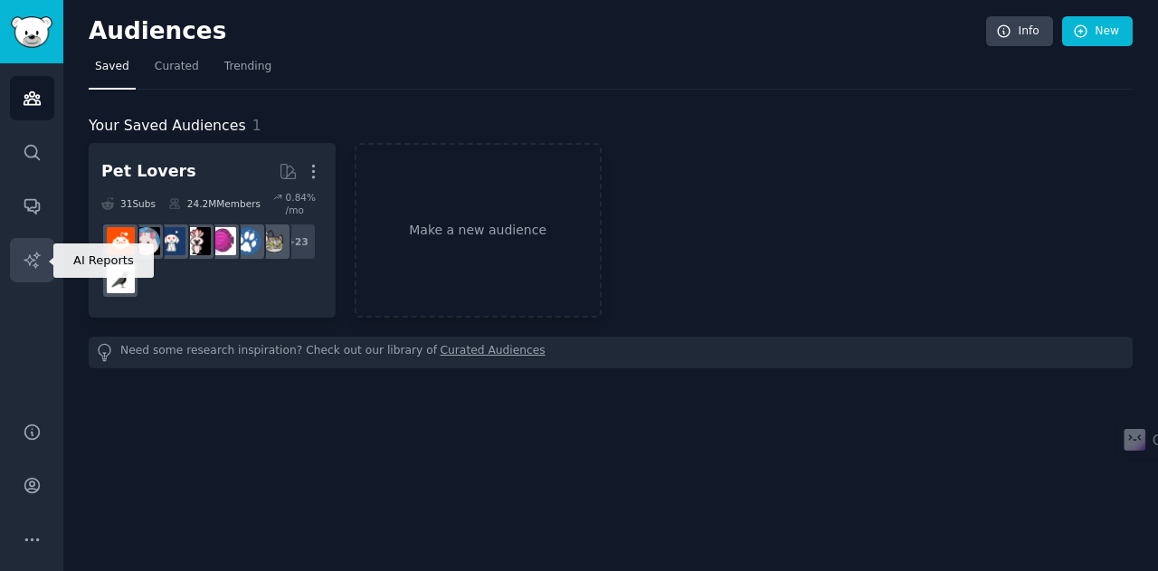
click at [25, 258] on icon "Sidebar" at bounding box center [32, 260] width 19 height 19
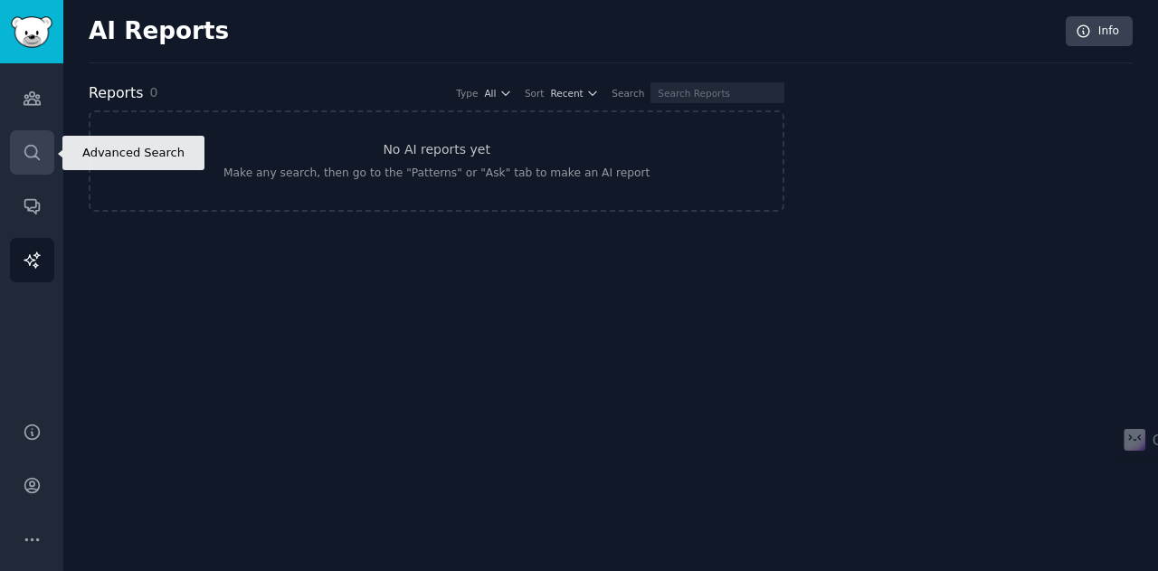
click at [27, 145] on icon "Sidebar" at bounding box center [31, 152] width 14 height 14
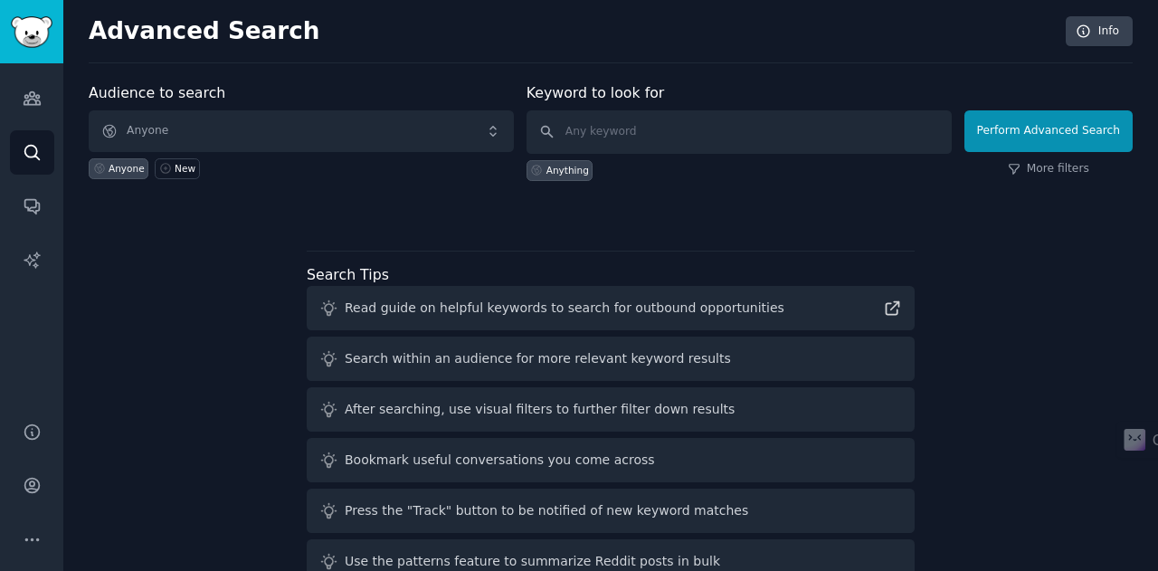
scroll to position [42, 0]
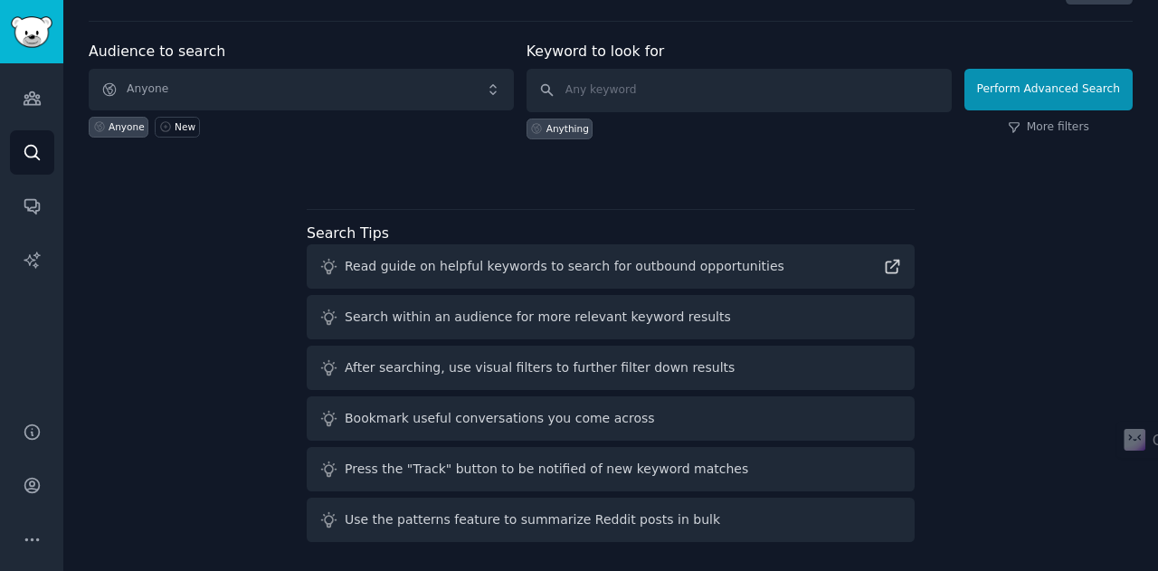
click at [693, 260] on div "Read guide on helpful keywords to search for outbound opportunities" at bounding box center [565, 266] width 440 height 19
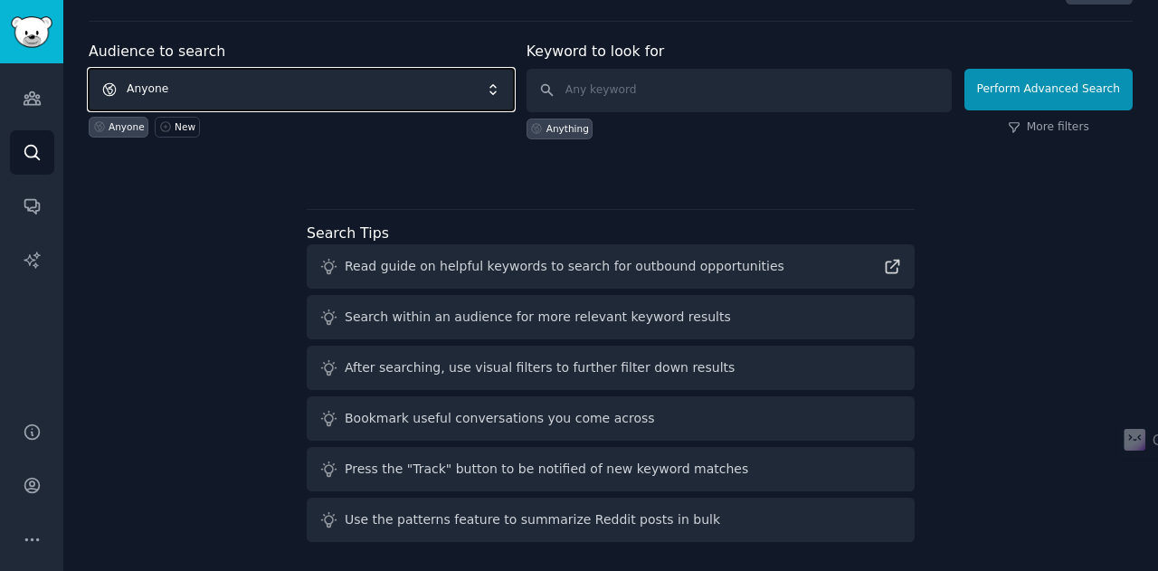
click at [466, 77] on span "Anyone" at bounding box center [301, 90] width 425 height 42
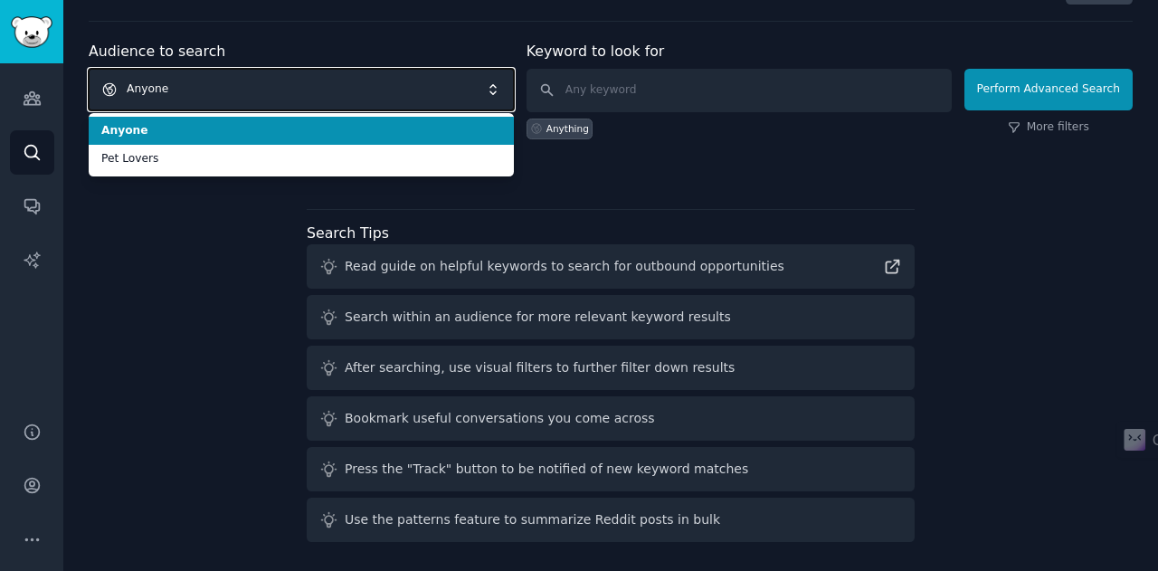
click at [466, 77] on span "Anyone" at bounding box center [301, 90] width 425 height 42
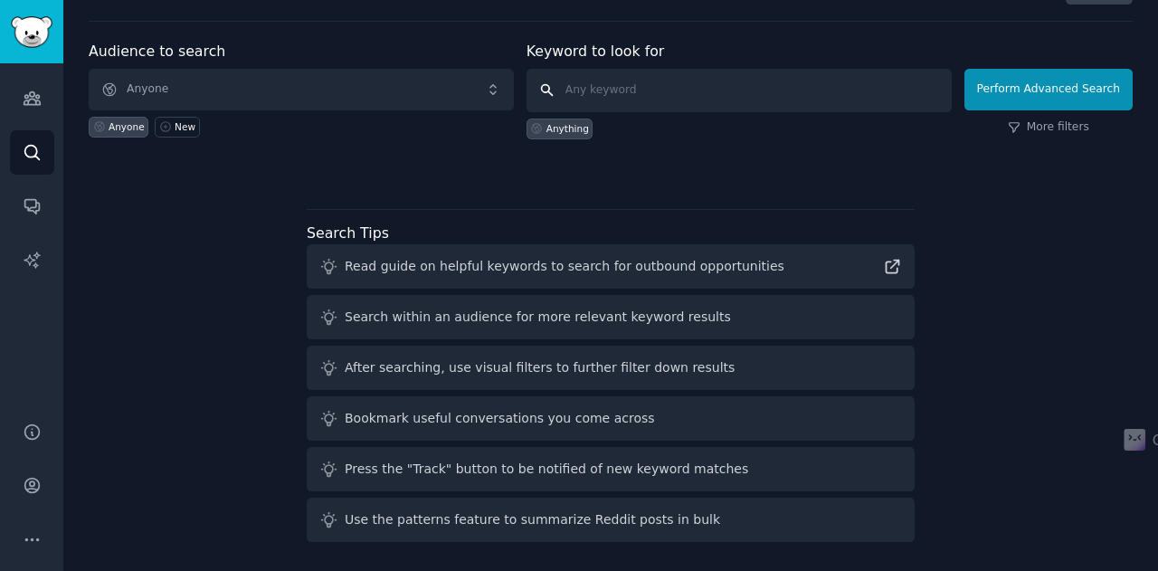
click at [640, 91] on input "text" at bounding box center [738, 90] width 425 height 43
type input "make money online"
click button "Perform Advanced Search" at bounding box center [1048, 90] width 168 height 42
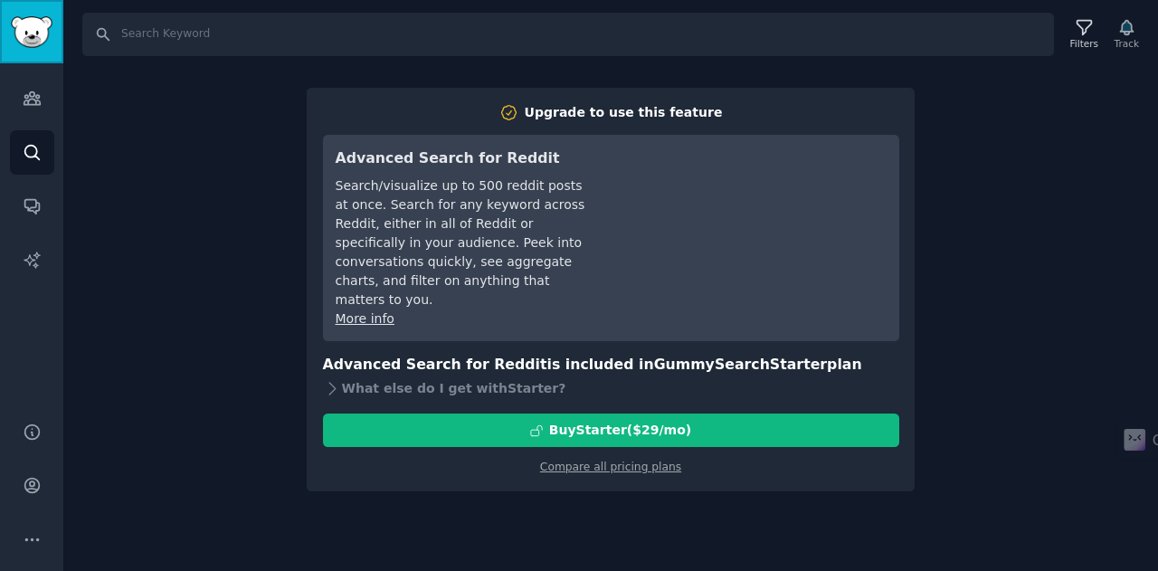
click at [26, 28] on img "Sidebar" at bounding box center [32, 32] width 42 height 32
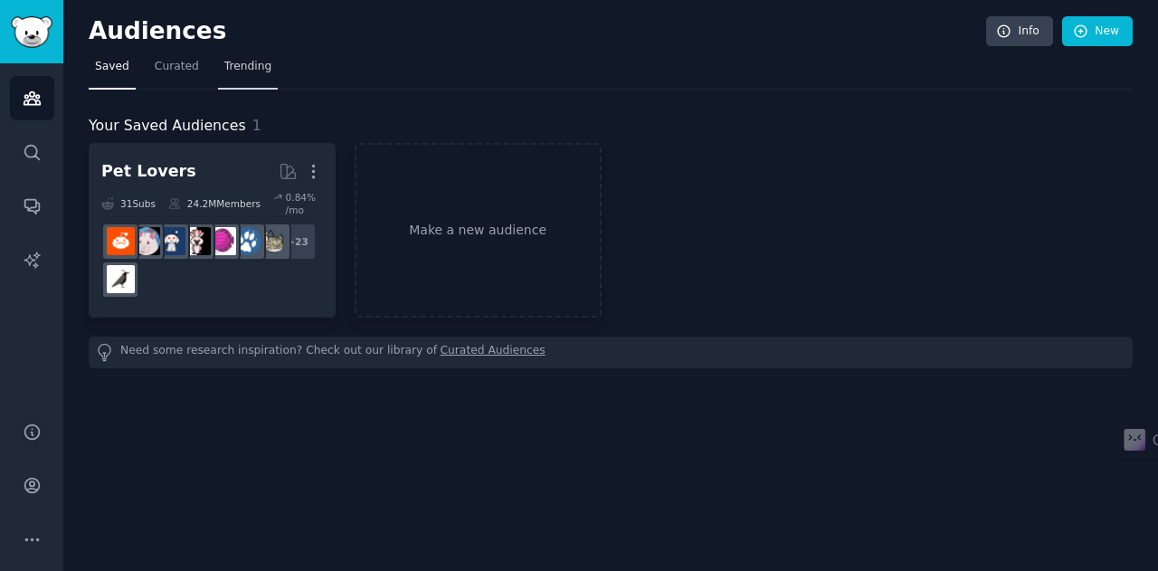
click at [233, 62] on span "Trending" at bounding box center [247, 67] width 47 height 16
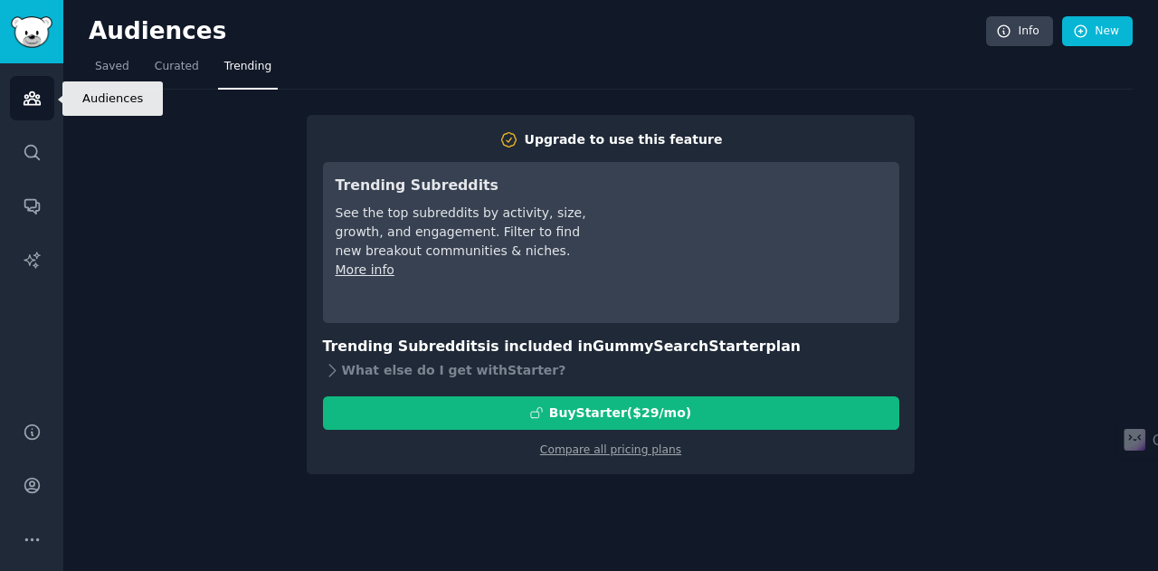
click at [19, 90] on link "Audiences" at bounding box center [32, 98] width 44 height 44
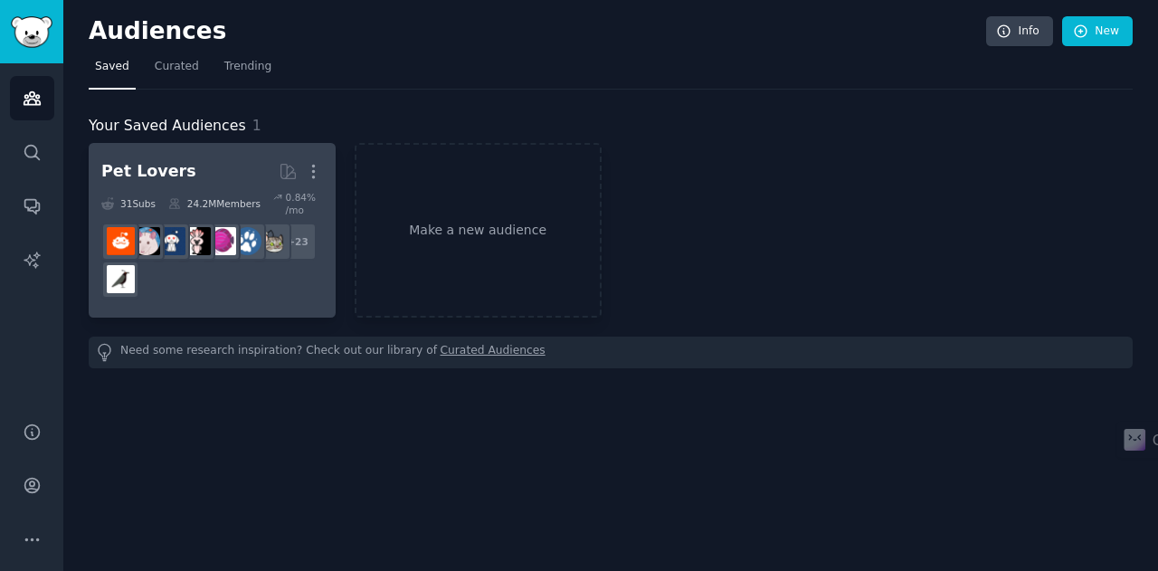
click at [226, 167] on h2 "Pet Lovers More" at bounding box center [212, 172] width 222 height 32
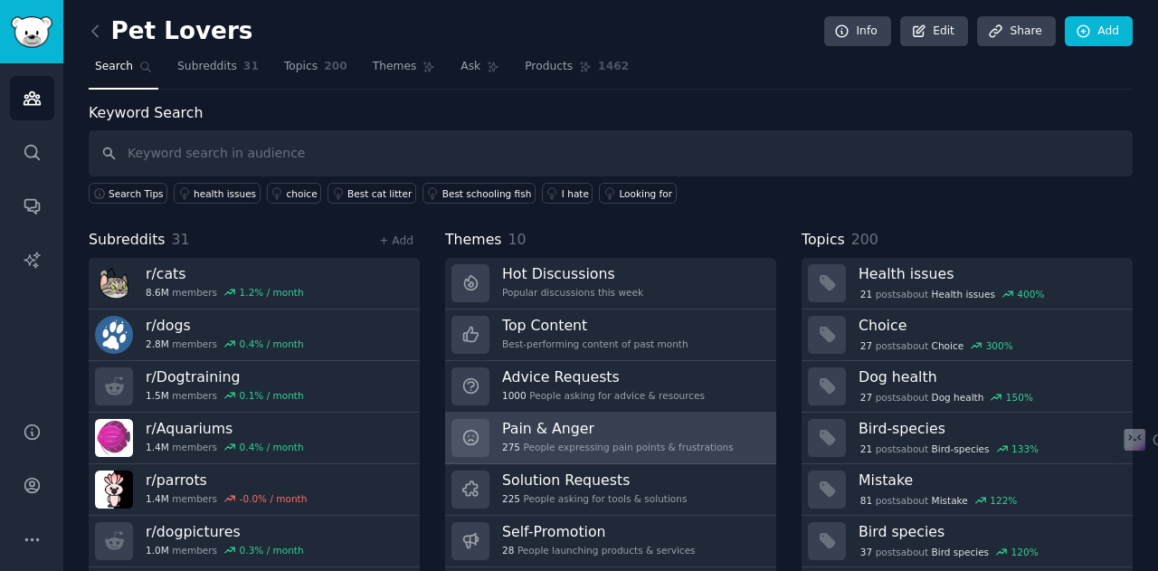
click at [528, 435] on div "Pain & Anger 275 People expressing pain points & frustrations" at bounding box center [618, 438] width 232 height 38
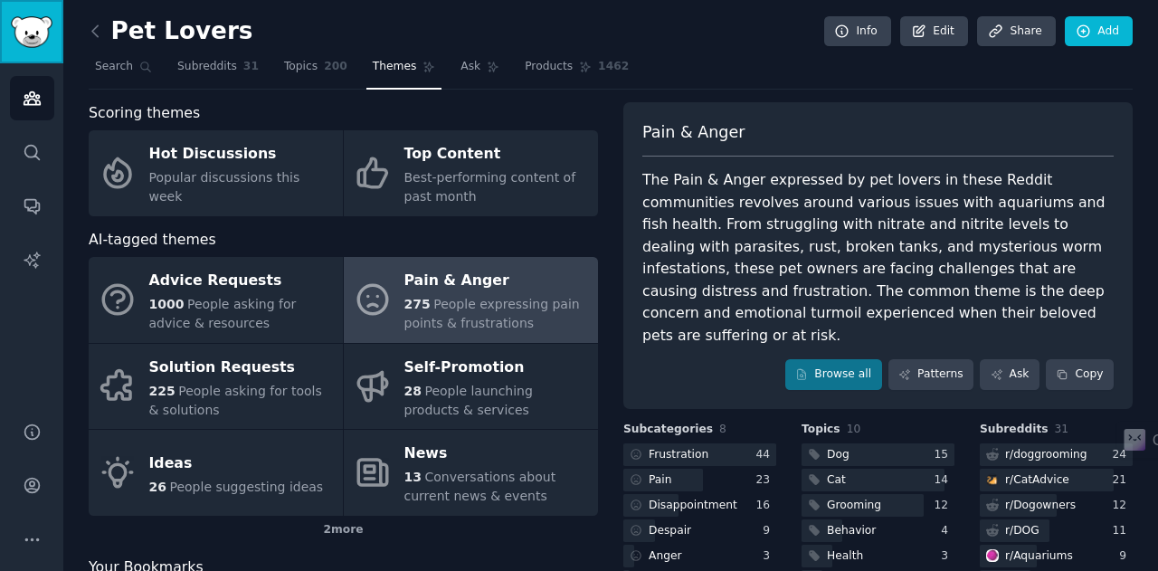
click at [31, 35] on img "Sidebar" at bounding box center [32, 32] width 42 height 32
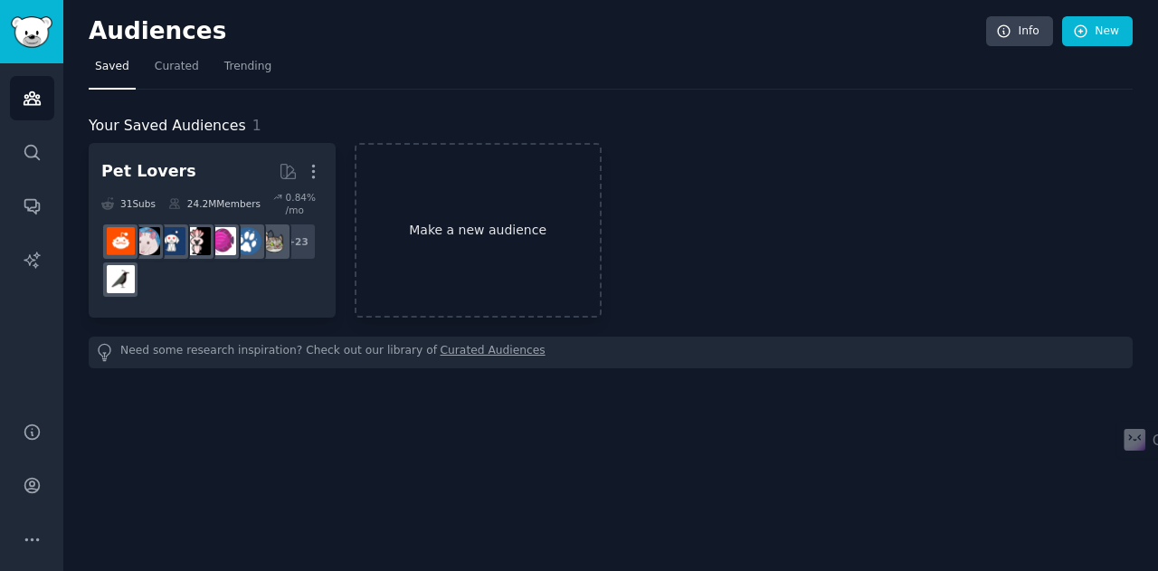
click at [457, 232] on link "Make a new audience" at bounding box center [478, 230] width 247 height 175
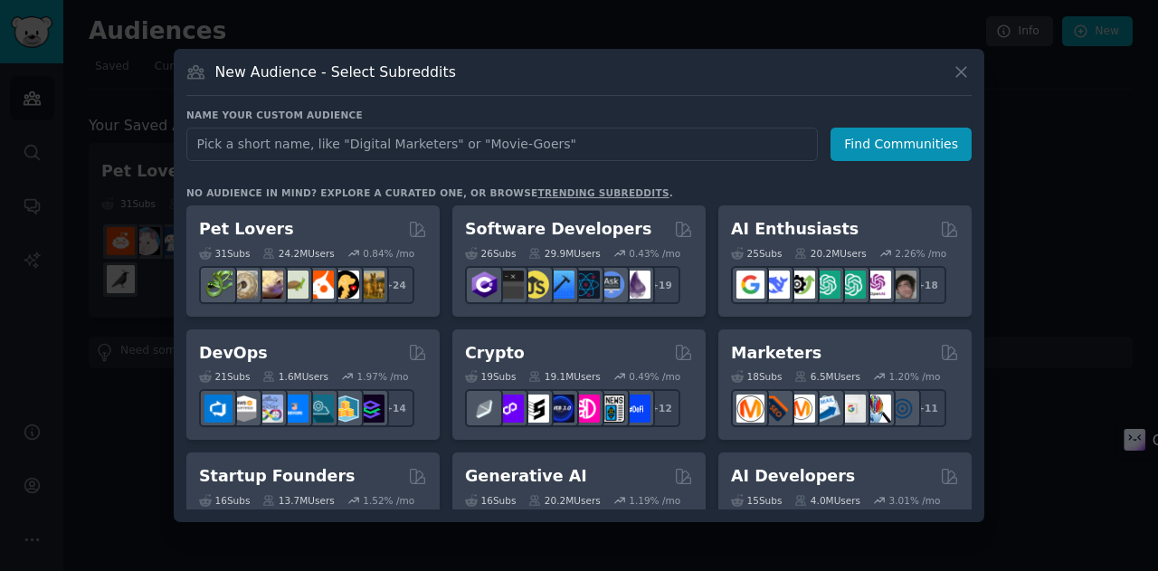
click at [470, 143] on input "text" at bounding box center [501, 144] width 631 height 33
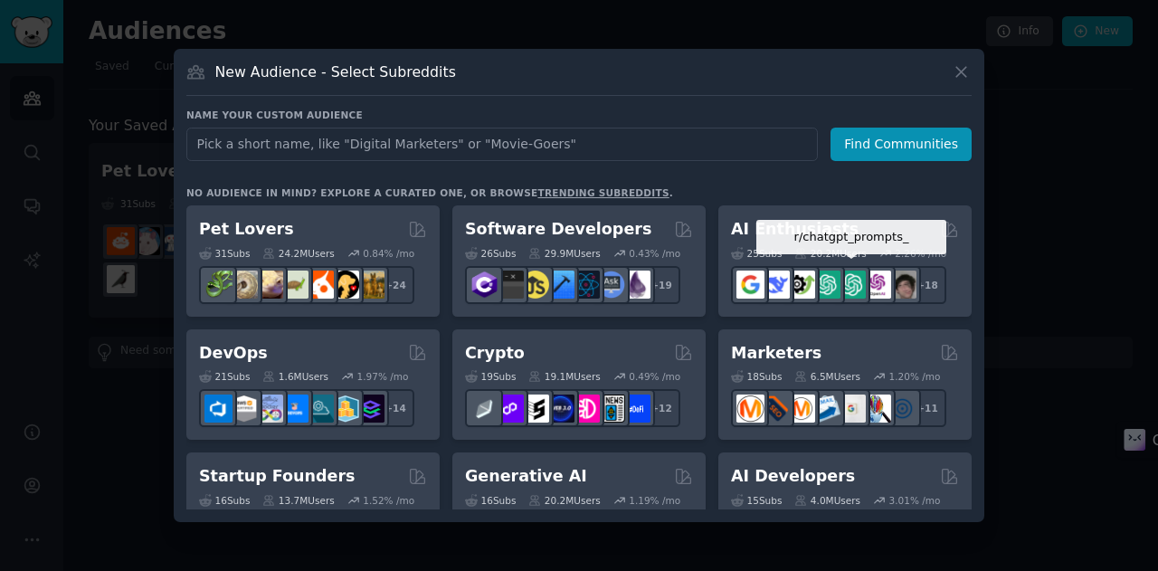
click at [853, 267] on div at bounding box center [851, 285] width 38 height 38
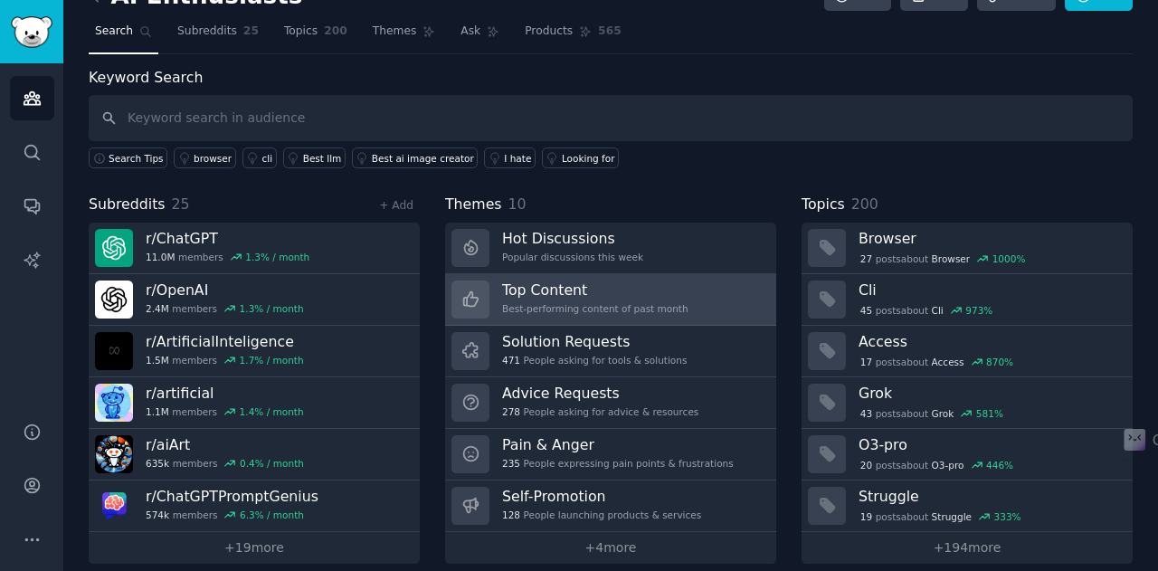
scroll to position [49, 0]
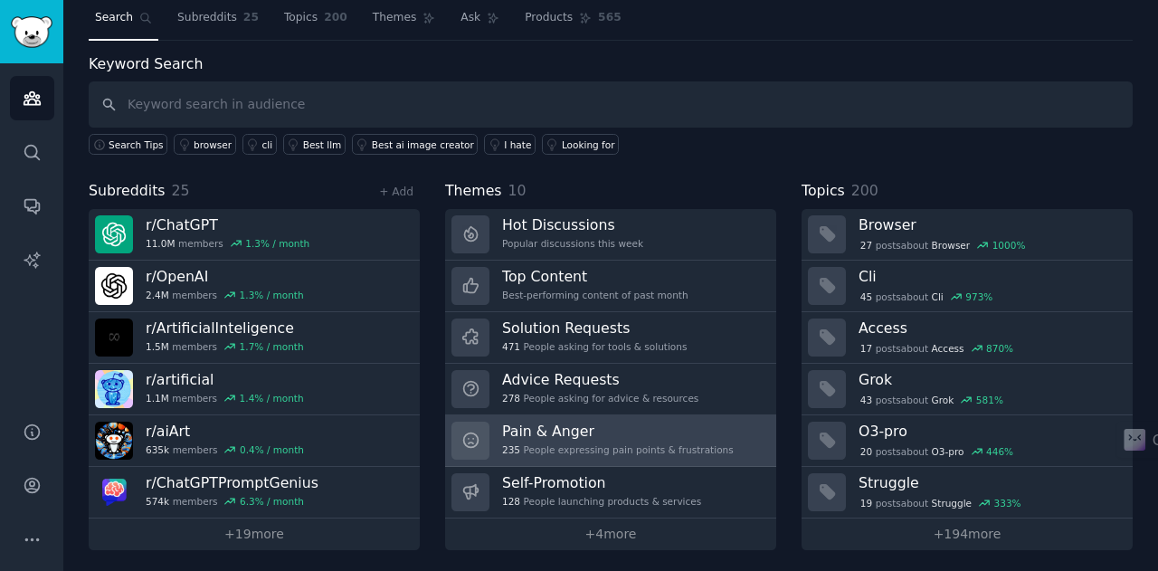
click at [571, 433] on h3 "Pain & Anger" at bounding box center [618, 430] width 232 height 19
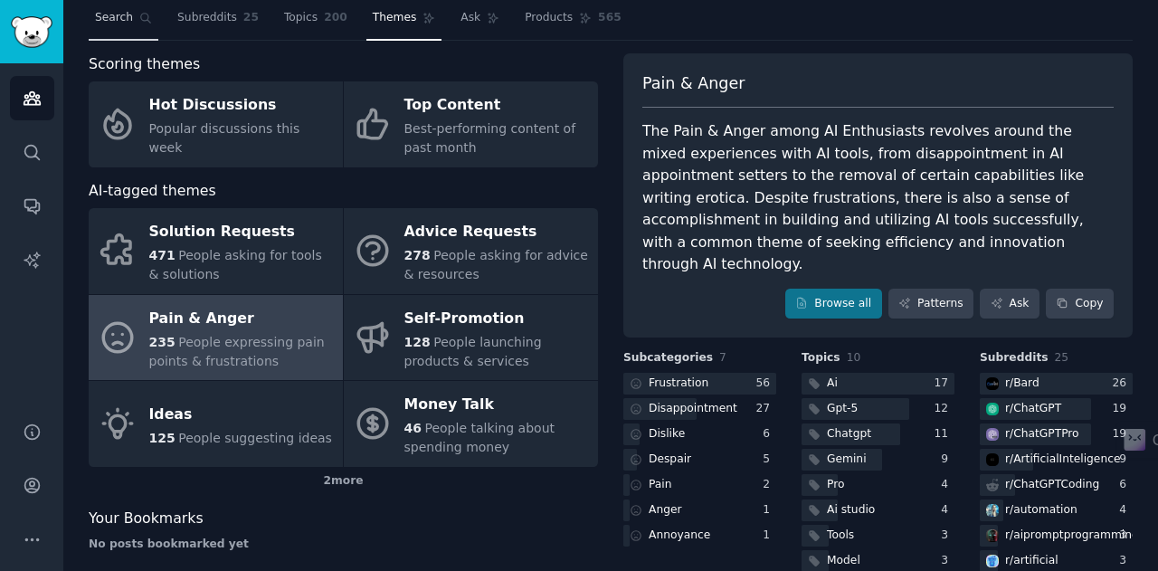
click at [119, 17] on span "Search" at bounding box center [114, 18] width 38 height 16
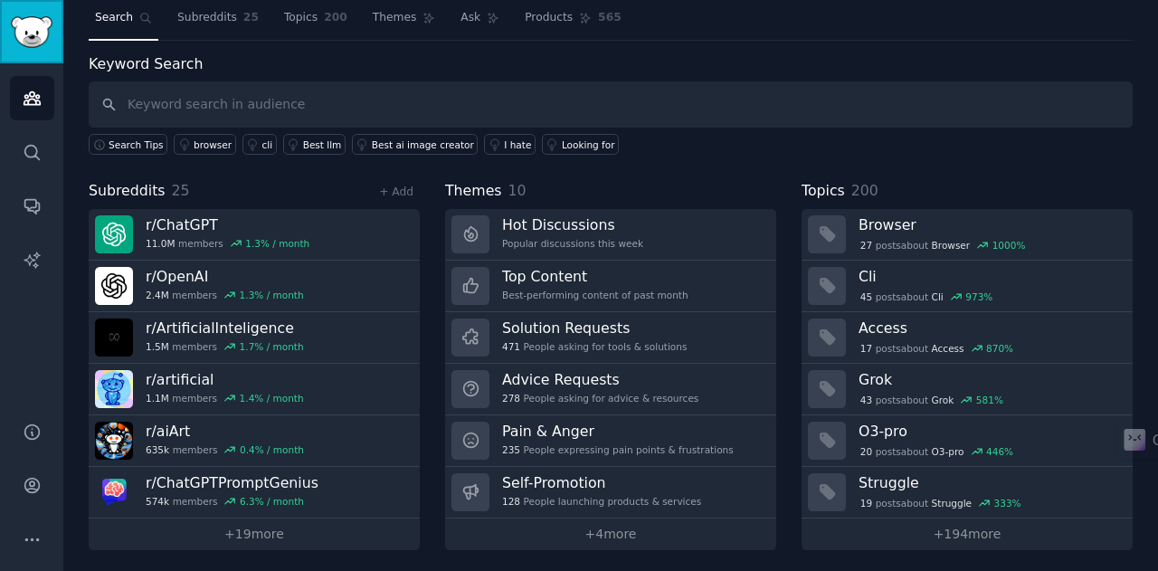
click at [31, 36] on img "Sidebar" at bounding box center [32, 32] width 42 height 32
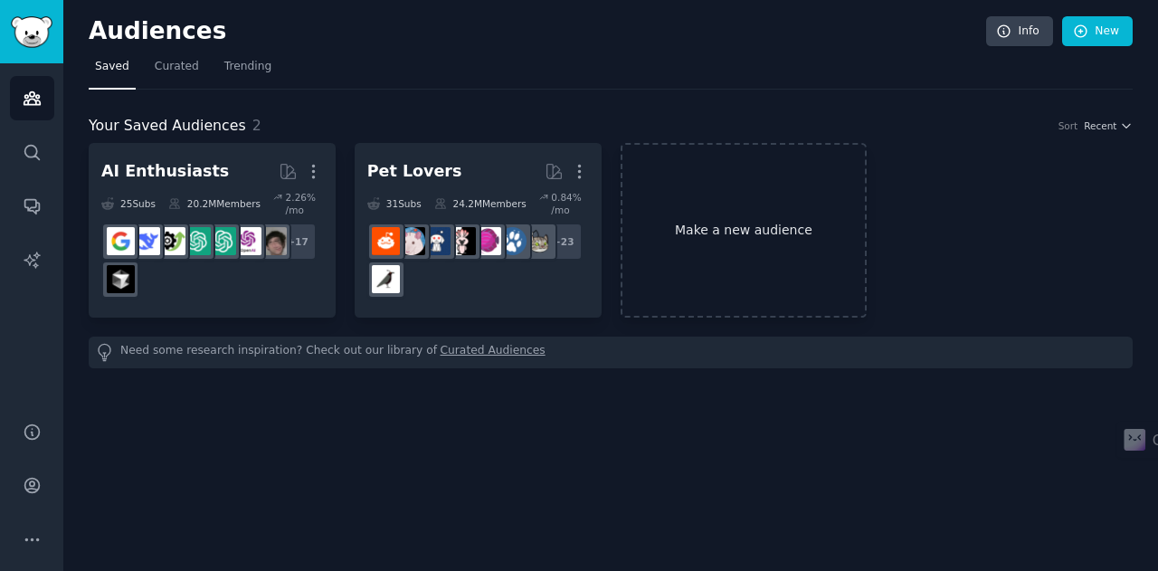
click at [765, 234] on link "Make a new audience" at bounding box center [743, 230] width 247 height 175
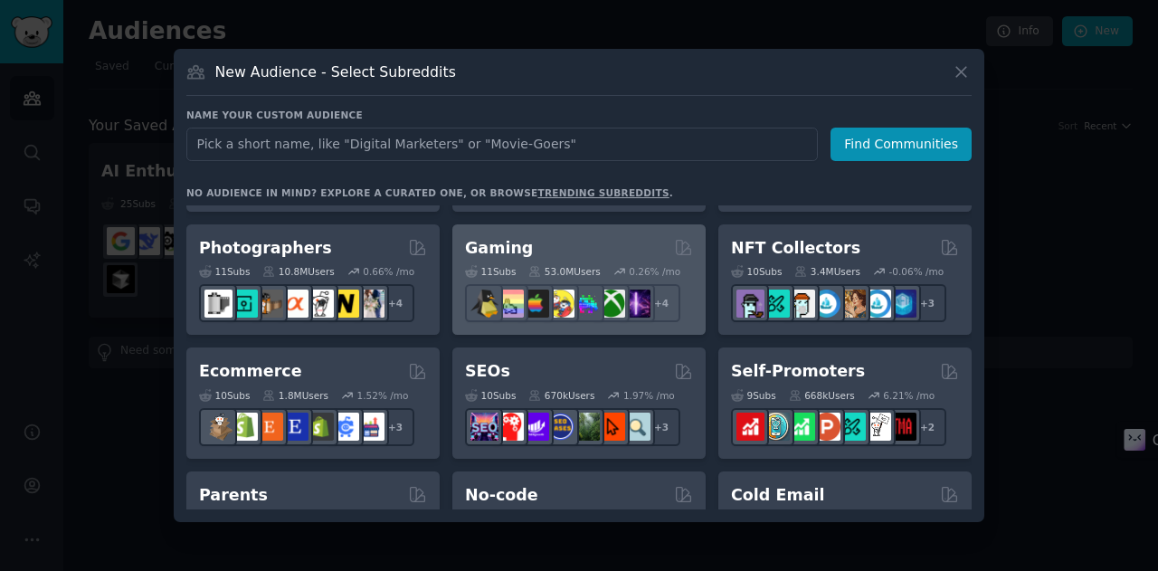
scroll to position [597, 0]
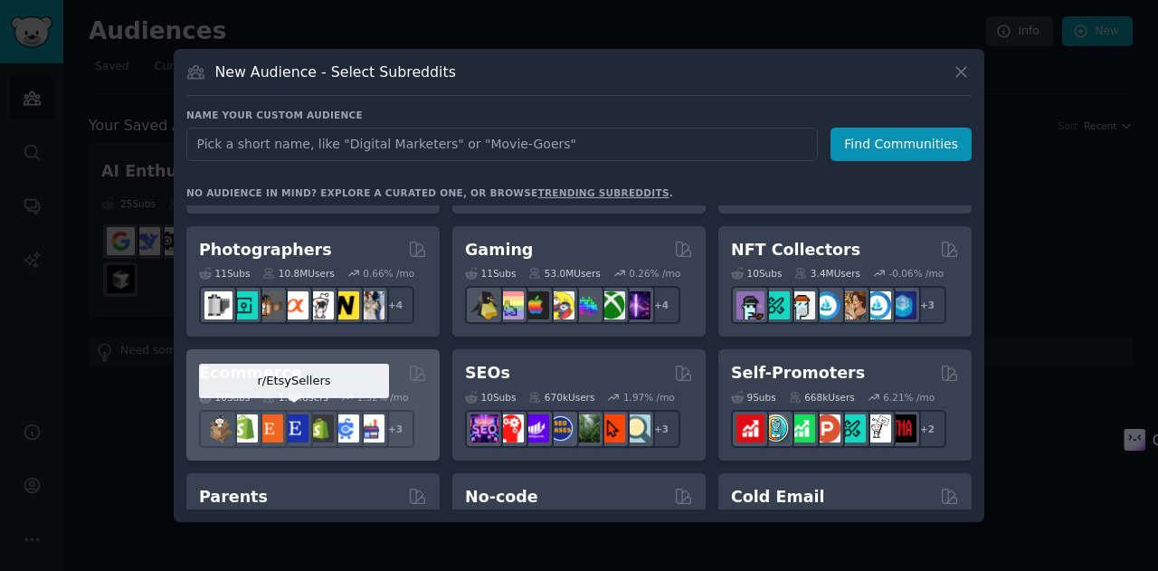
click at [311, 419] on div at bounding box center [294, 429] width 38 height 38
